Goal: Register for event/course

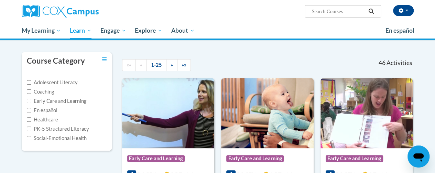
scroll to position [54, 0]
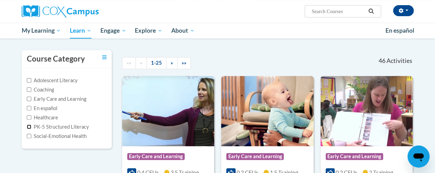
click at [27, 128] on input "PK-5 Structured Literacy" at bounding box center [29, 127] width 4 height 4
checkbox input "true"
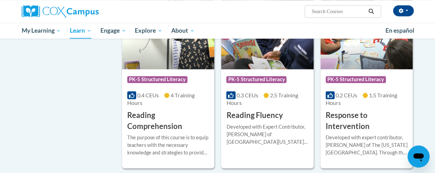
scroll to position [525, 0]
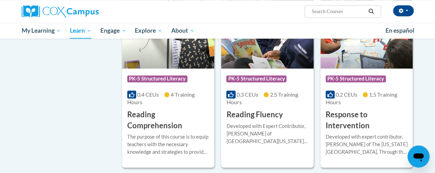
click at [276, 130] on div "Developed with Expert Contributor, Dr. Laura Rhinehart of University California…" at bounding box center [267, 133] width 82 height 23
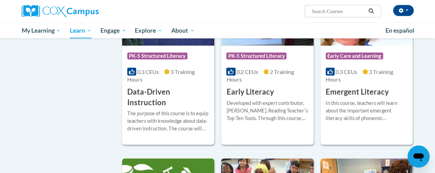
scroll to position [767, 0]
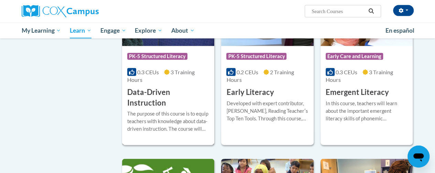
click at [173, 110] on div "The purpose of this course is to equip teachers with knowledge about data-drive…" at bounding box center [168, 121] width 82 height 23
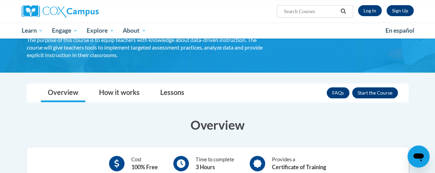
scroll to position [56, 0]
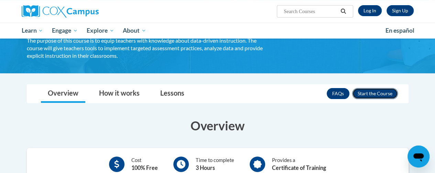
click at [379, 93] on button "Enroll" at bounding box center [375, 93] width 46 height 11
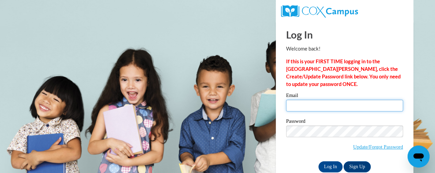
click at [304, 106] on input "Email" at bounding box center [344, 106] width 117 height 12
type input "[PERSON_NAME][EMAIL_ADDRESS][PERSON_NAME][DOMAIN_NAME]"
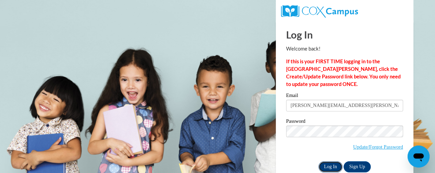
click at [328, 165] on input "Log In" at bounding box center [331, 166] width 24 height 11
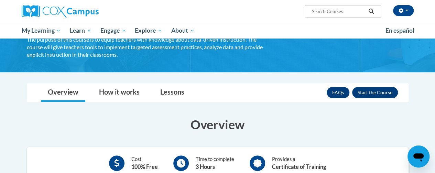
scroll to position [53, 0]
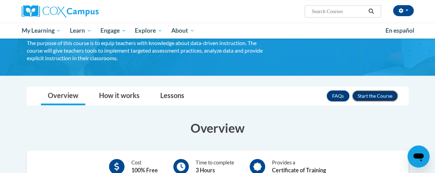
click at [375, 94] on button "Enroll" at bounding box center [375, 96] width 46 height 11
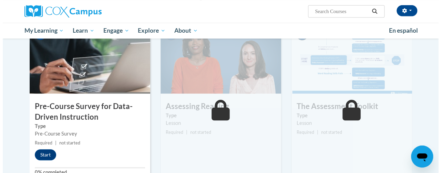
scroll to position [156, 0]
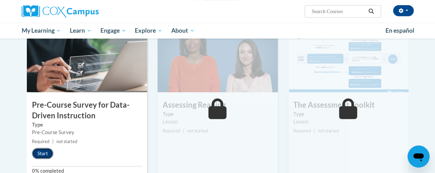
click at [43, 153] on button "Start" at bounding box center [42, 153] width 21 height 11
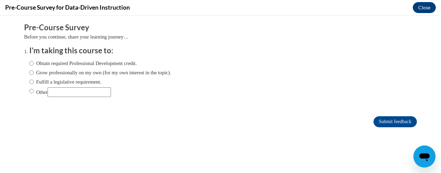
scroll to position [0, 0]
click at [29, 82] on input "Fulfill a legislative requirement." at bounding box center [31, 82] width 4 height 8
radio input "true"
click at [388, 121] on input "Submit feedback" at bounding box center [394, 121] width 43 height 11
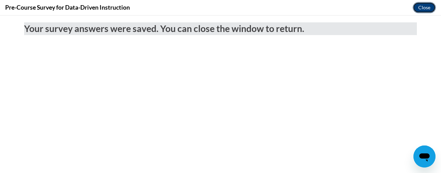
click at [421, 8] on button "Close" at bounding box center [423, 7] width 23 height 11
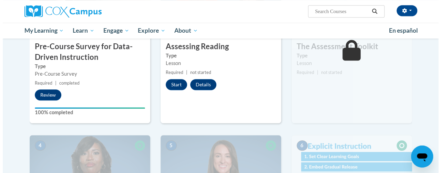
scroll to position [214, 0]
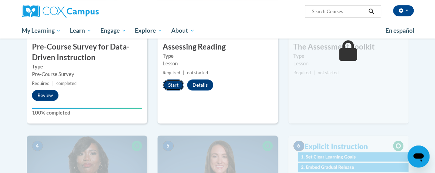
click at [170, 86] on button "Start" at bounding box center [173, 85] width 21 height 11
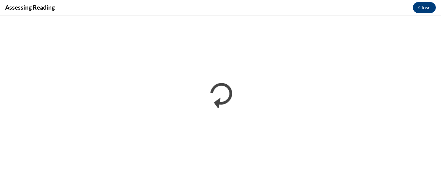
scroll to position [0, 0]
